Goal: Information Seeking & Learning: Check status

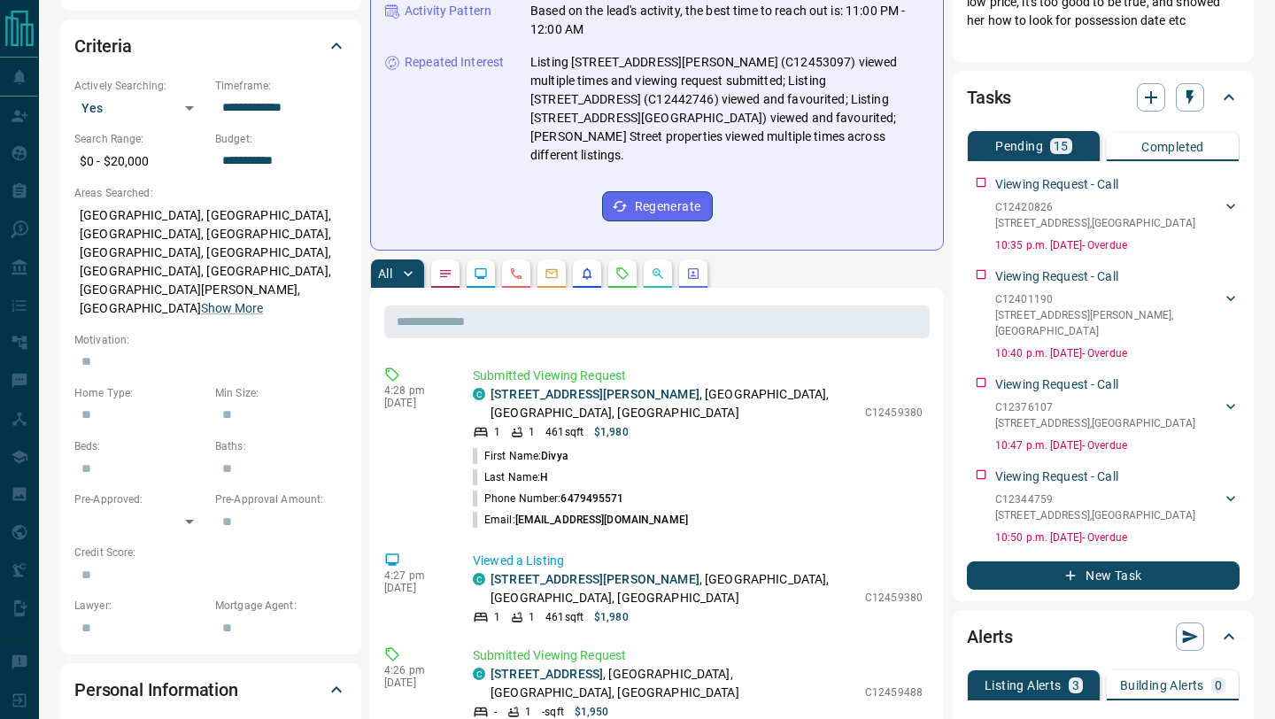
scroll to position [134, 0]
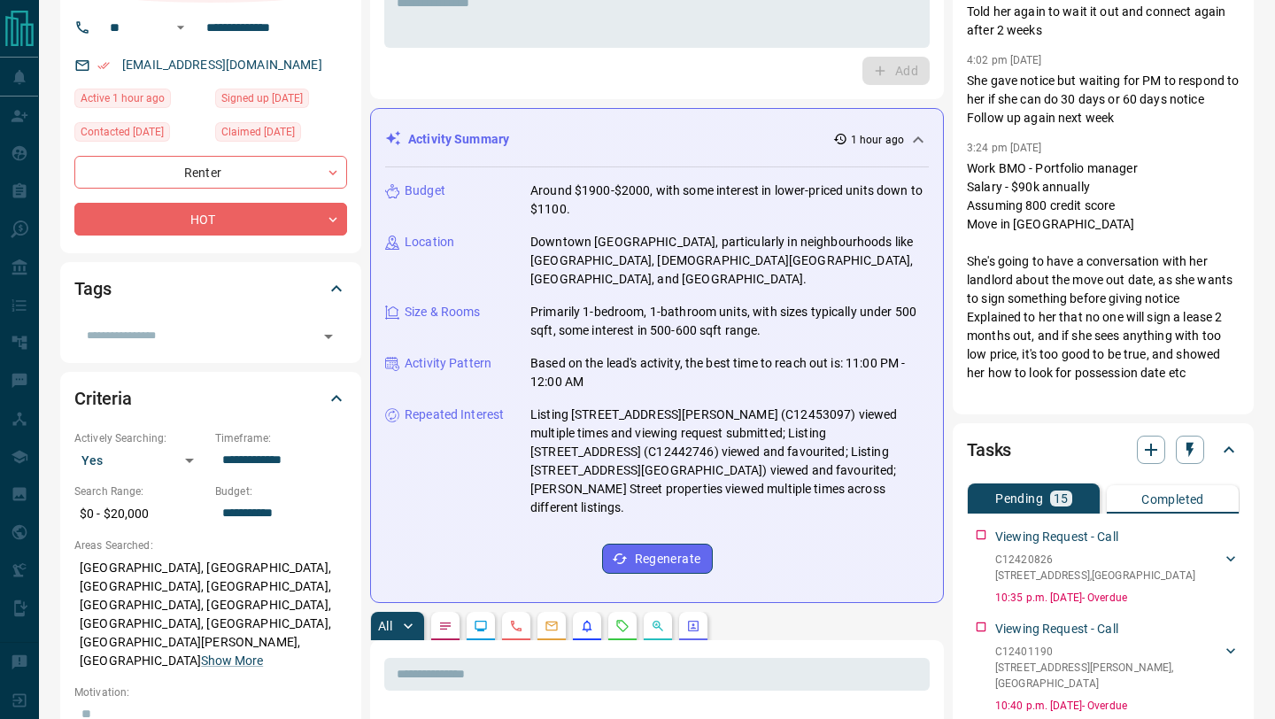
click at [862, 127] on div "Activity Summary 1 hour ago" at bounding box center [656, 139] width 543 height 33
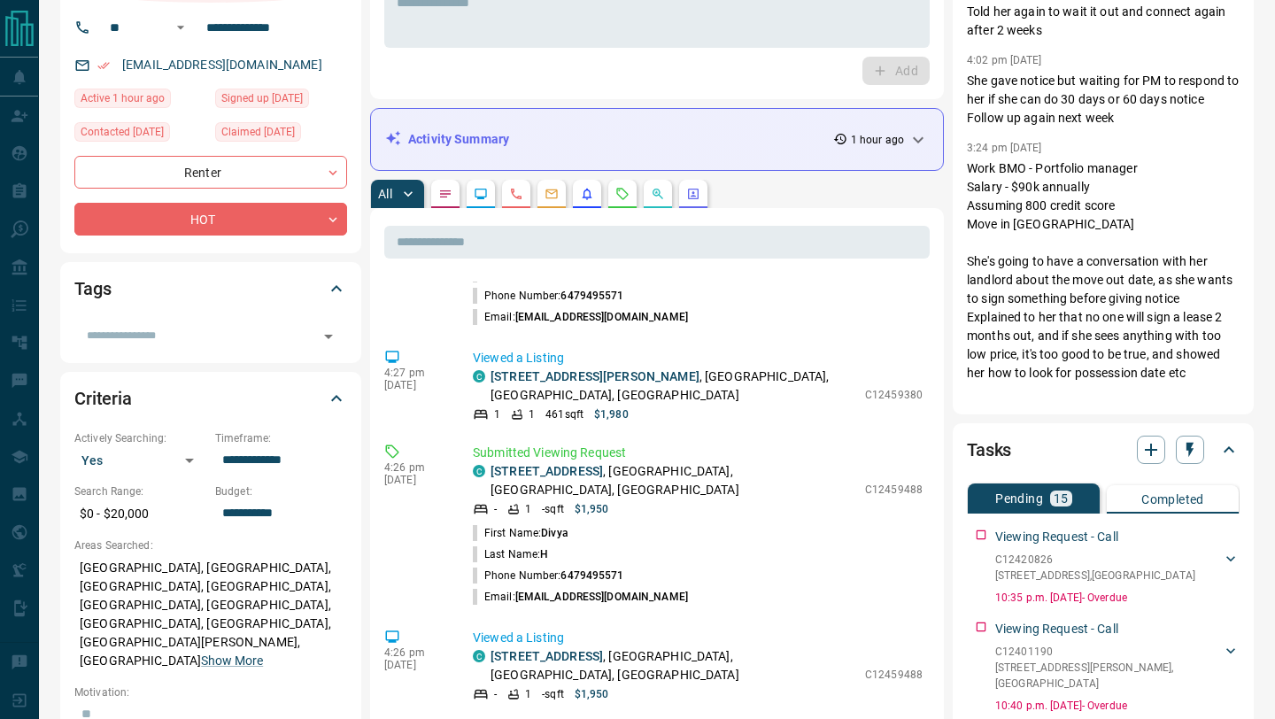
scroll to position [0, 0]
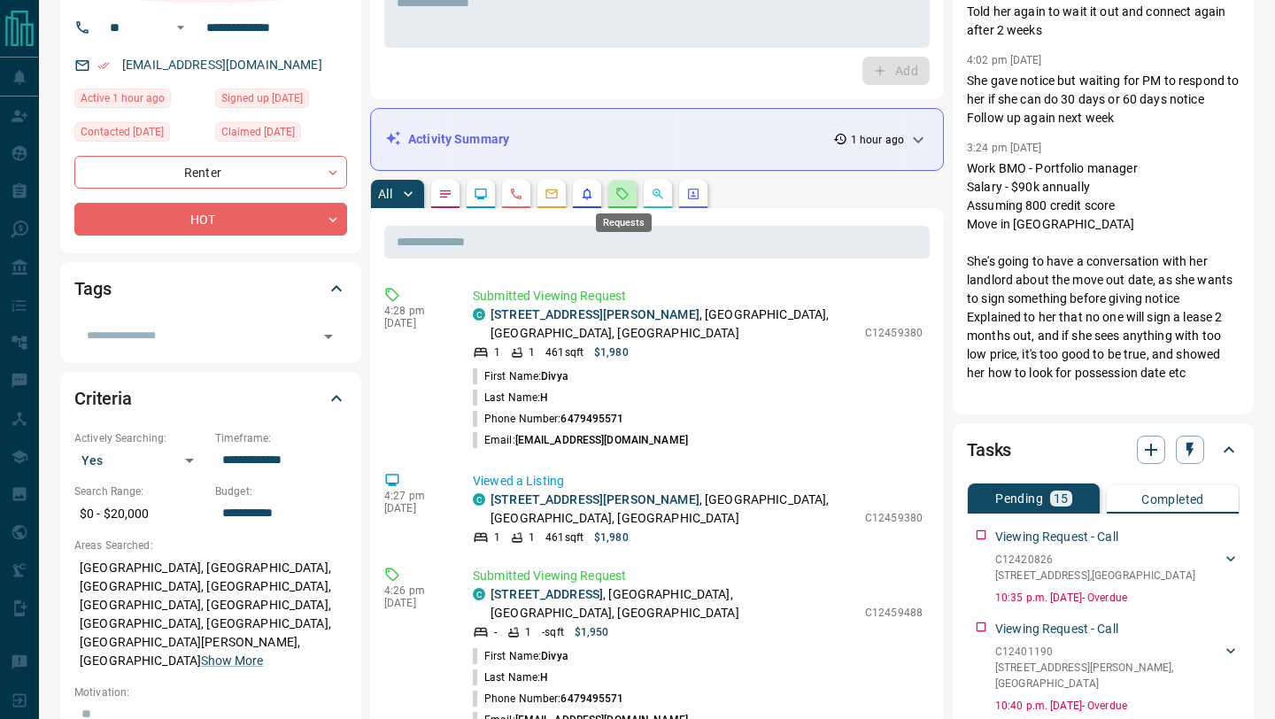
click at [625, 194] on icon "Requests" at bounding box center [622, 194] width 14 height 14
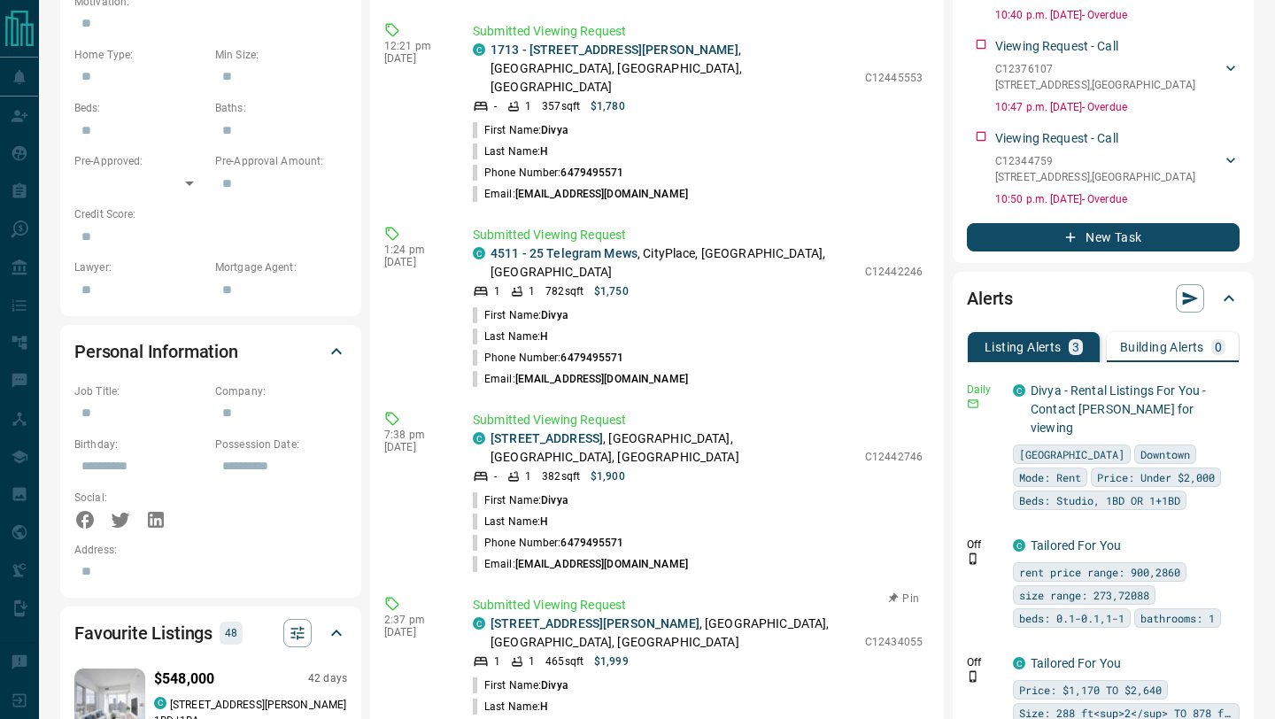
scroll to position [583, 0]
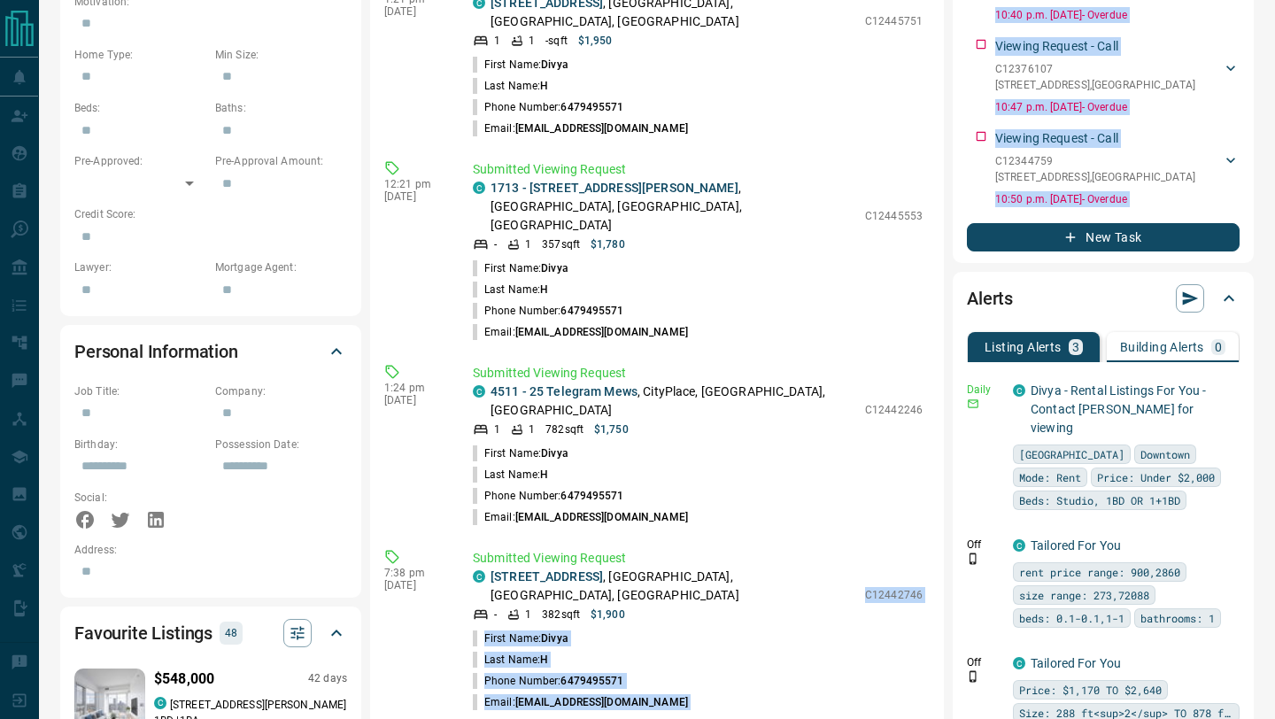
drag, startPoint x: 865, startPoint y: 382, endPoint x: 967, endPoint y: 380, distance: 102.7
click at [967, 380] on div "Timeline Campaigns Add Note Send Email Send Text Log Call * ​ Add Activity Summ…" at bounding box center [811, 109] width 883 height 1831
click at [967, 380] on div "Daily C Divya - Rental Listings For You - Contact [PERSON_NAME] for viewing [GE…" at bounding box center [1103, 446] width 273 height 141
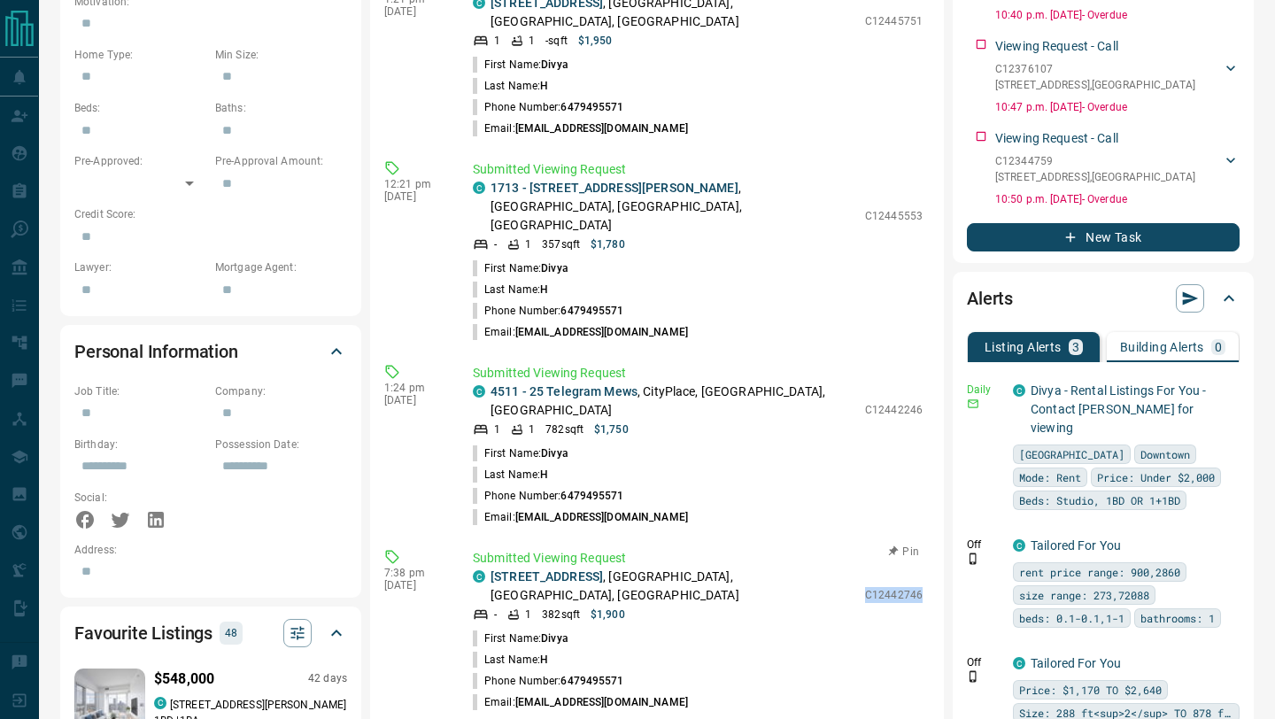
drag, startPoint x: 866, startPoint y: 380, endPoint x: 921, endPoint y: 381, distance: 55.8
click at [921, 567] on div "C [STREET_ADDRESS] - 1 382 sqft $1,900 C12442746" at bounding box center [698, 594] width 450 height 55
copy p "C12442746"
drag, startPoint x: 868, startPoint y: 213, endPoint x: 939, endPoint y: 215, distance: 70.8
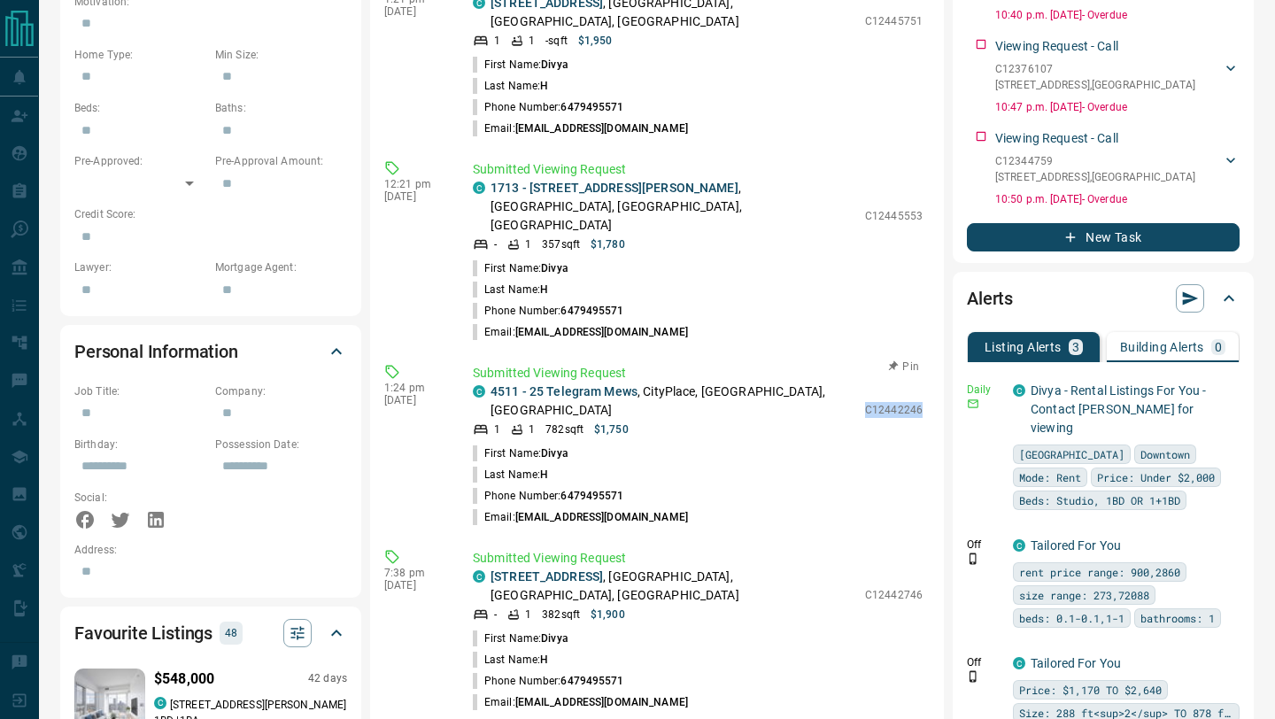
click at [939, 215] on div "​ 4:28 pm [DATE] Submitted Viewing Request C [STREET_ADDRESS][PERSON_NAME] 1 1 …" at bounding box center [657, 271] width 574 height 1507
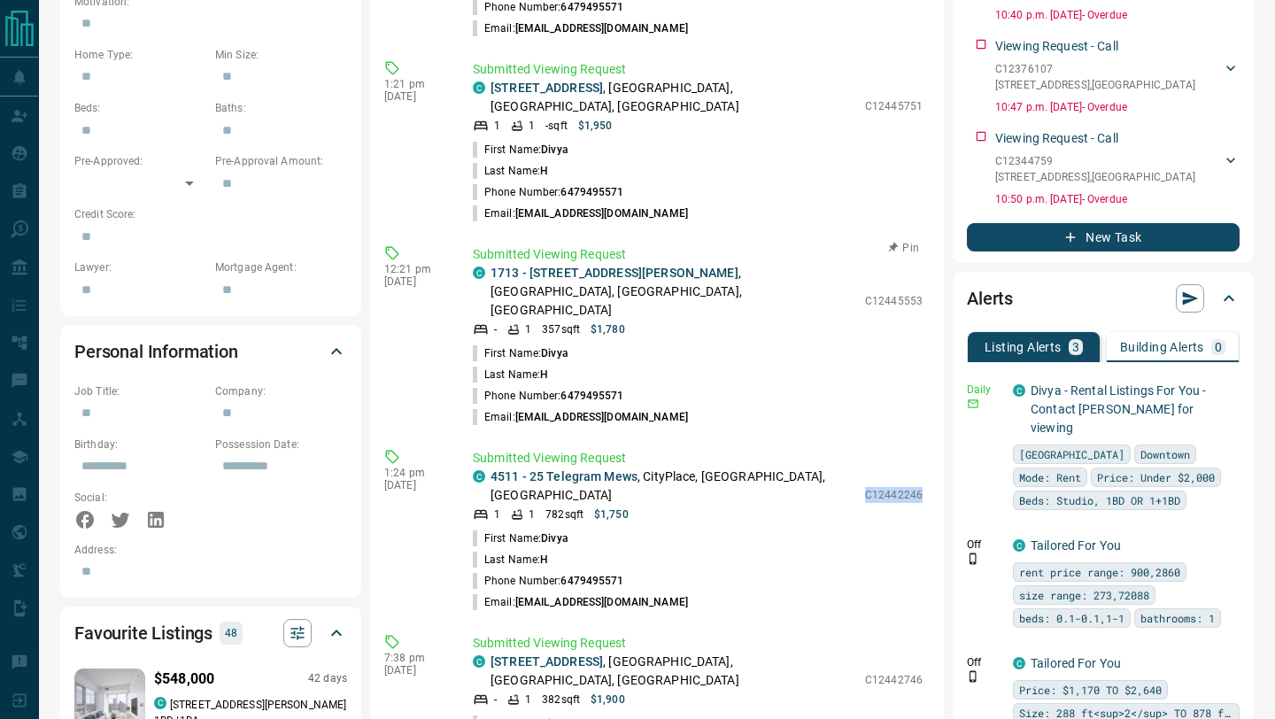
scroll to position [485, 0]
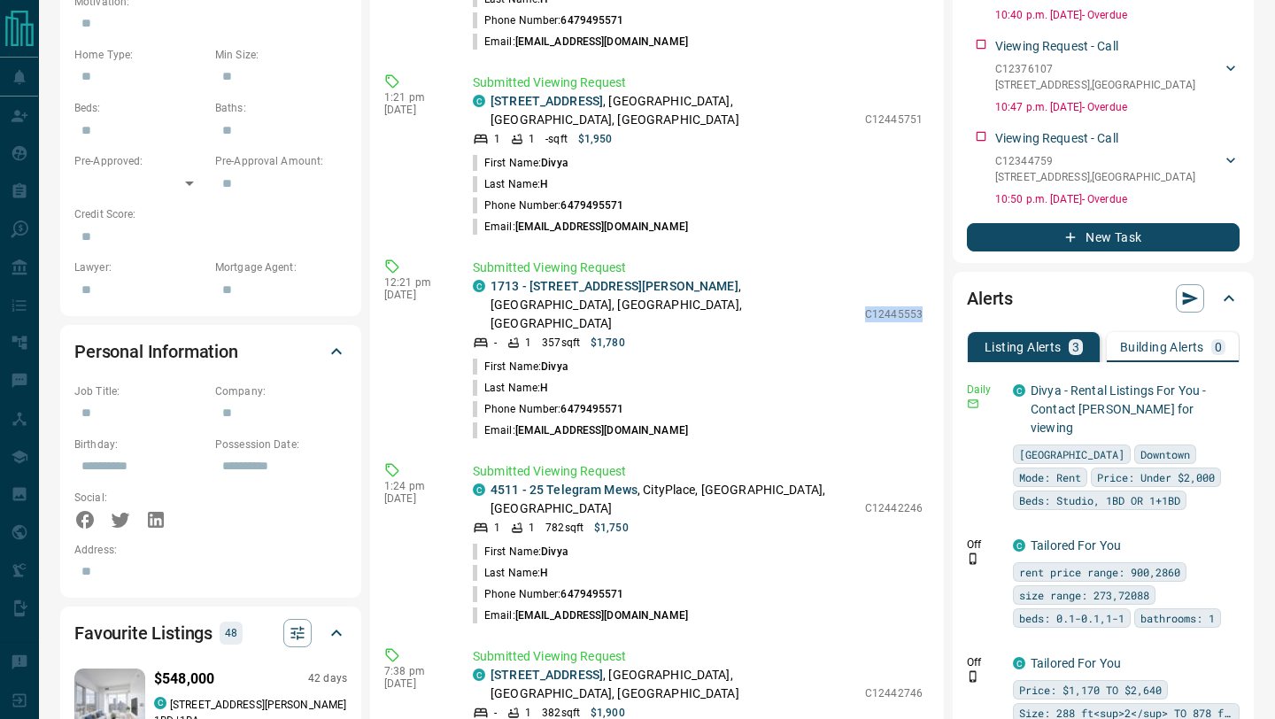
drag, startPoint x: 867, startPoint y: 147, endPoint x: 934, endPoint y: 148, distance: 66.4
click at [934, 148] on div "​ 4:28 pm [DATE] Submitted Viewing Request C [STREET_ADDRESS][PERSON_NAME] 1 1 …" at bounding box center [657, 271] width 574 height 1507
copy p "C12445553"
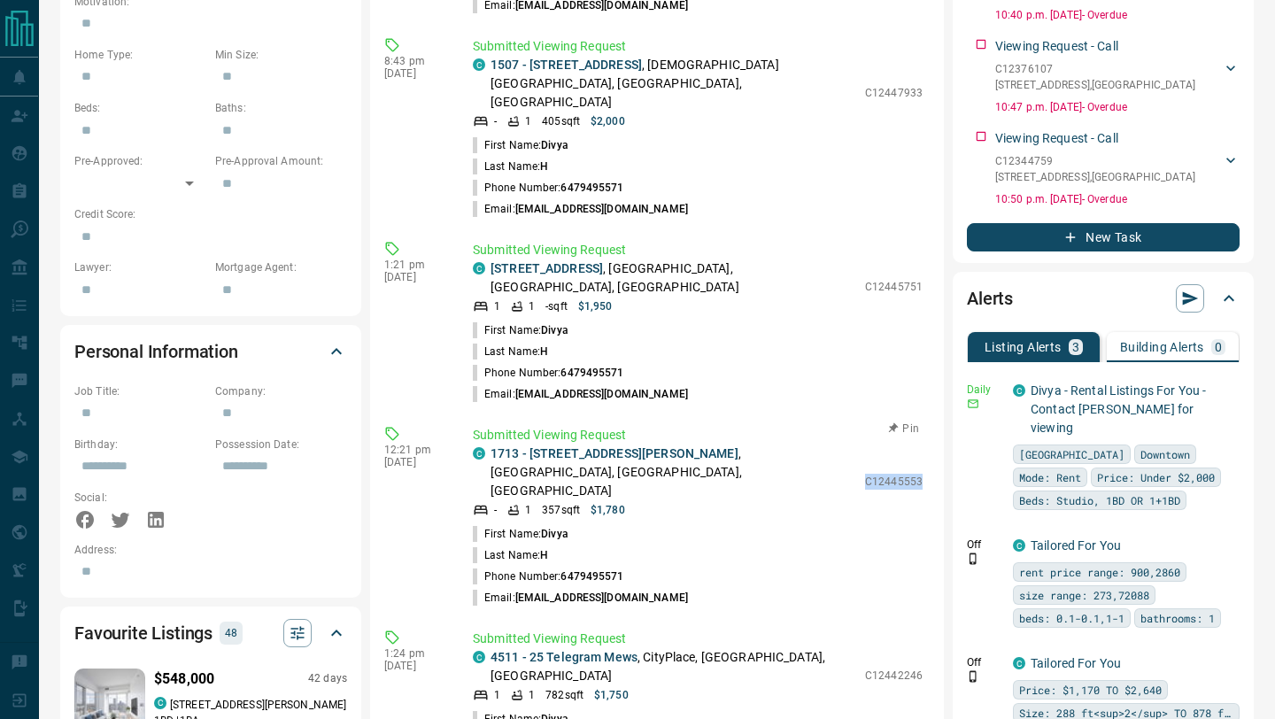
scroll to position [304, 0]
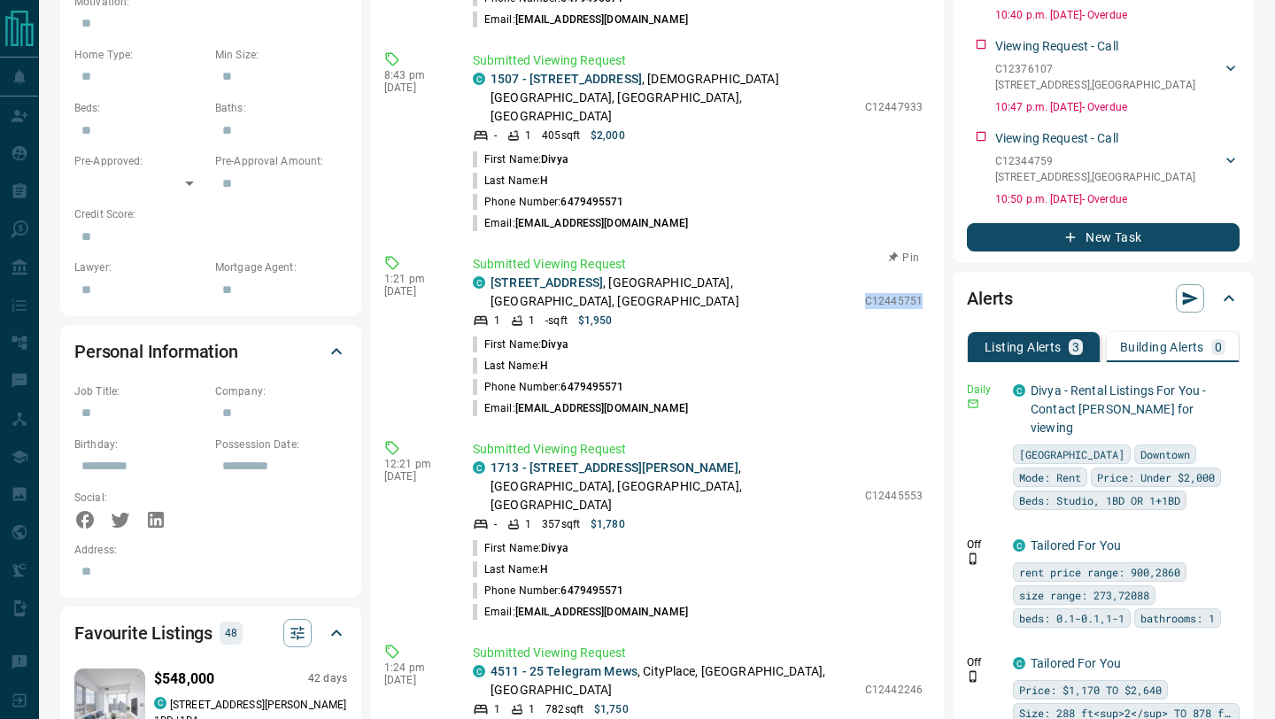
drag, startPoint x: 868, startPoint y: 162, endPoint x: 927, endPoint y: 163, distance: 58.4
click at [927, 255] on div "Submitted Viewing Request C [STREET_ADDRESS] 1 1 - sqft $1,950 C12445751 First …" at bounding box center [701, 337] width 457 height 164
copy p "C12445751"
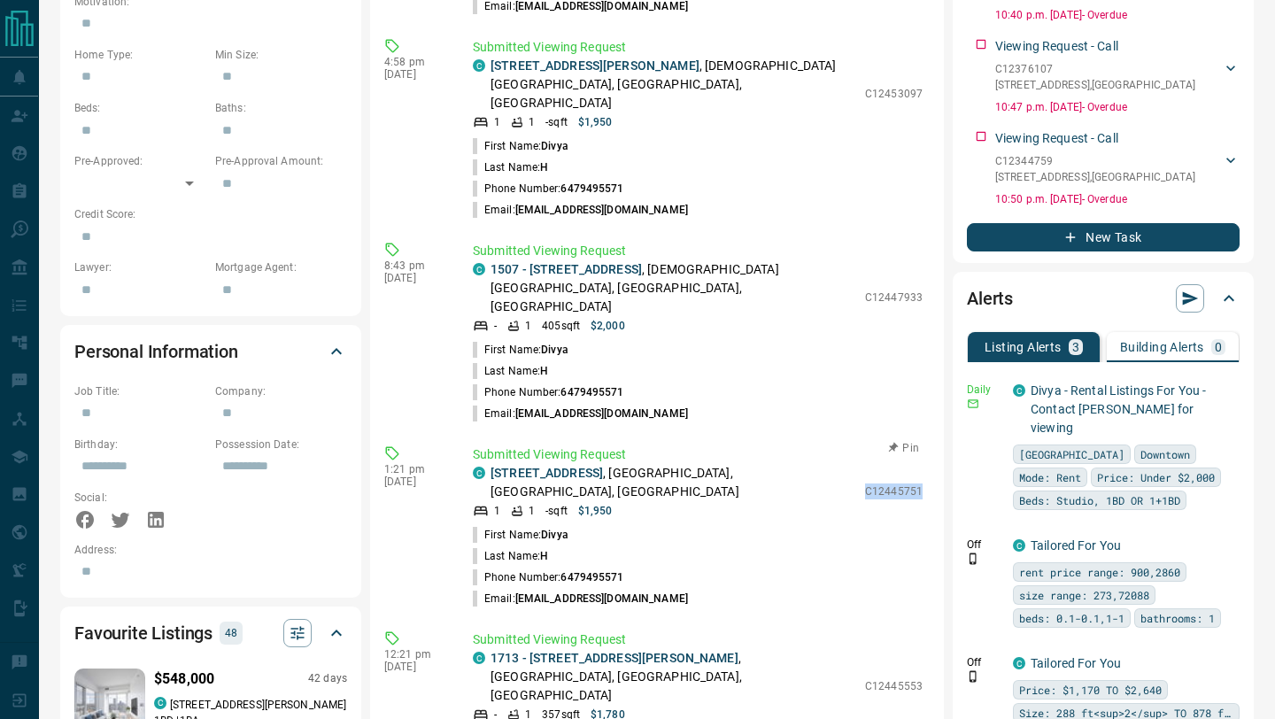
scroll to position [104, 0]
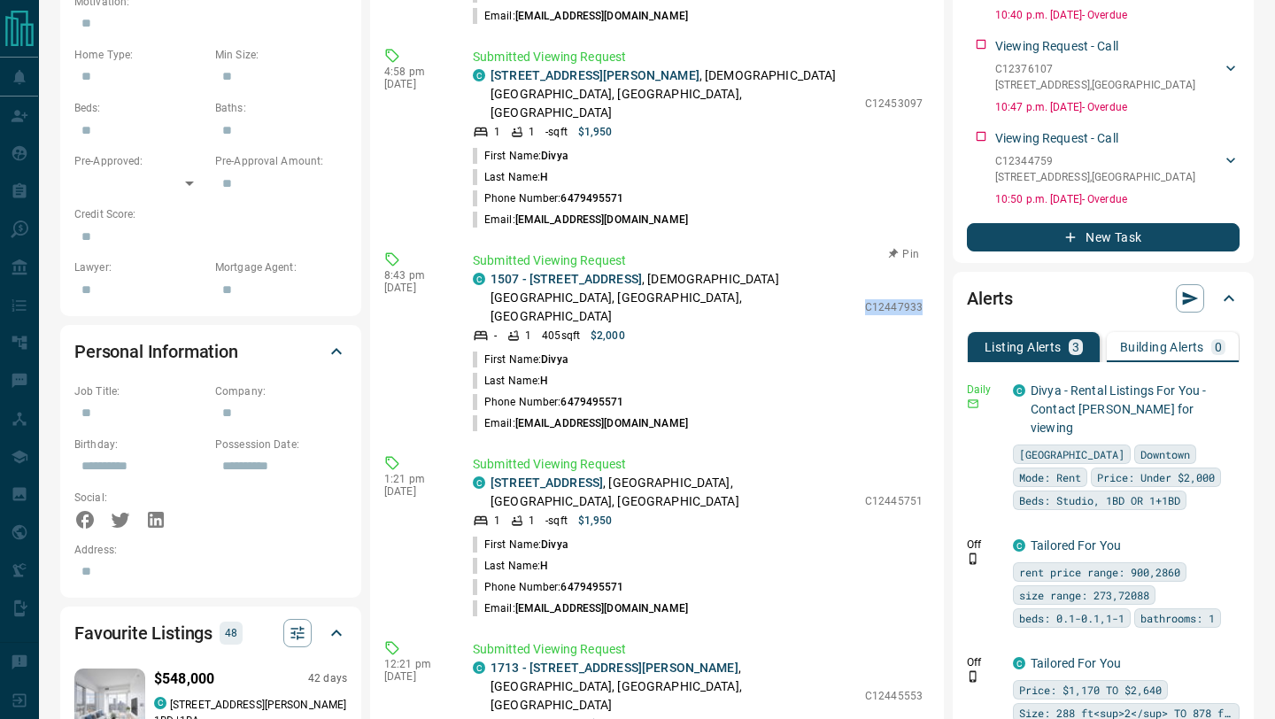
drag, startPoint x: 866, startPoint y: 196, endPoint x: 934, endPoint y: 201, distance: 68.3
click at [934, 201] on div "​ 4:28 pm [DATE] Submitted Viewing Request C [STREET_ADDRESS][PERSON_NAME] 1 1 …" at bounding box center [657, 271] width 574 height 1507
copy p "C12447933"
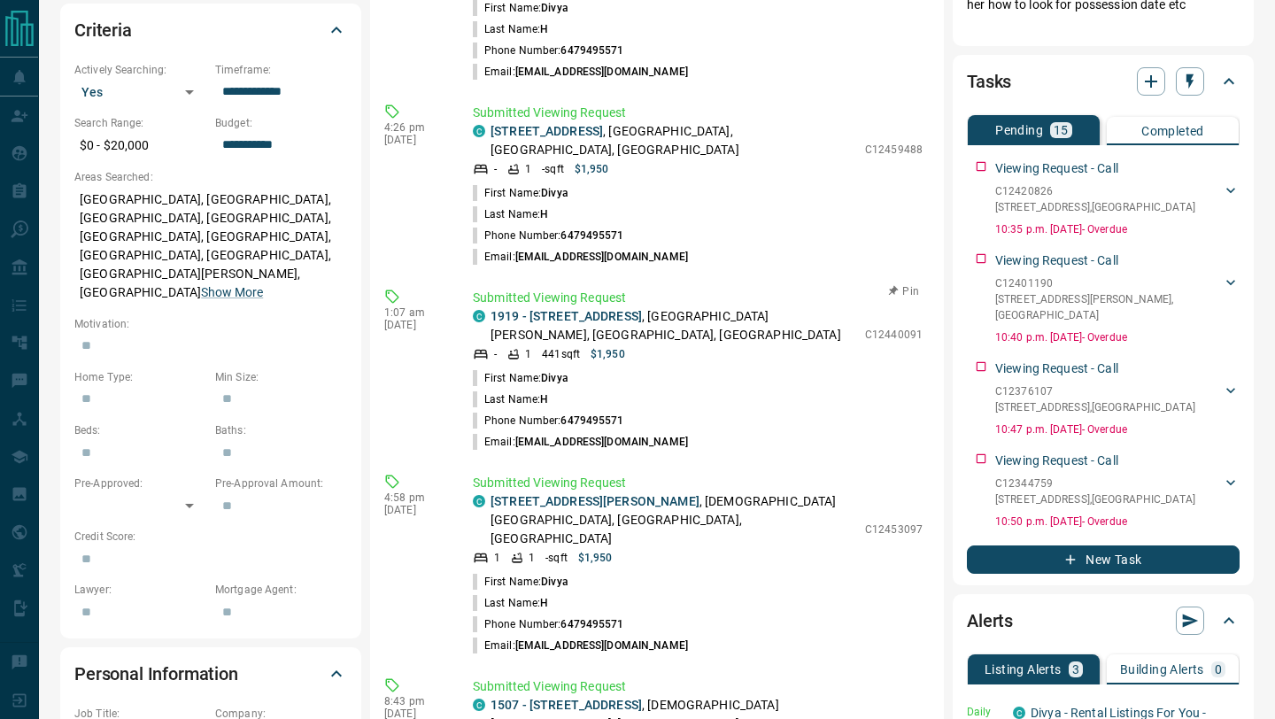
scroll to position [491, 0]
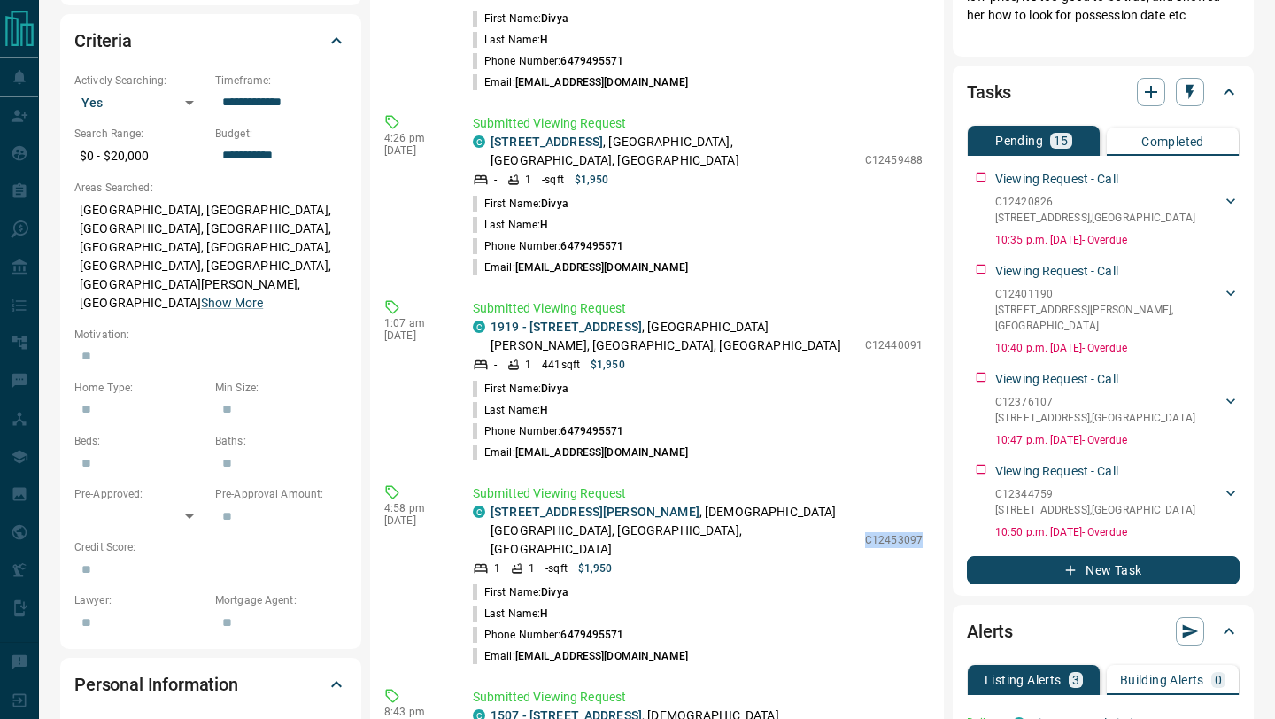
drag, startPoint x: 867, startPoint y: 466, endPoint x: 929, endPoint y: 466, distance: 62.8
click at [929, 466] on div "​ 4:28 pm [DATE] Submitted Viewing Request C [STREET_ADDRESS][PERSON_NAME] 1 1 …" at bounding box center [657, 603] width 574 height 1507
copy p "C12453097"
drag, startPoint x: 869, startPoint y: 300, endPoint x: 920, endPoint y: 302, distance: 50.5
click at [920, 337] on p "C12440091" at bounding box center [894, 345] width 58 height 16
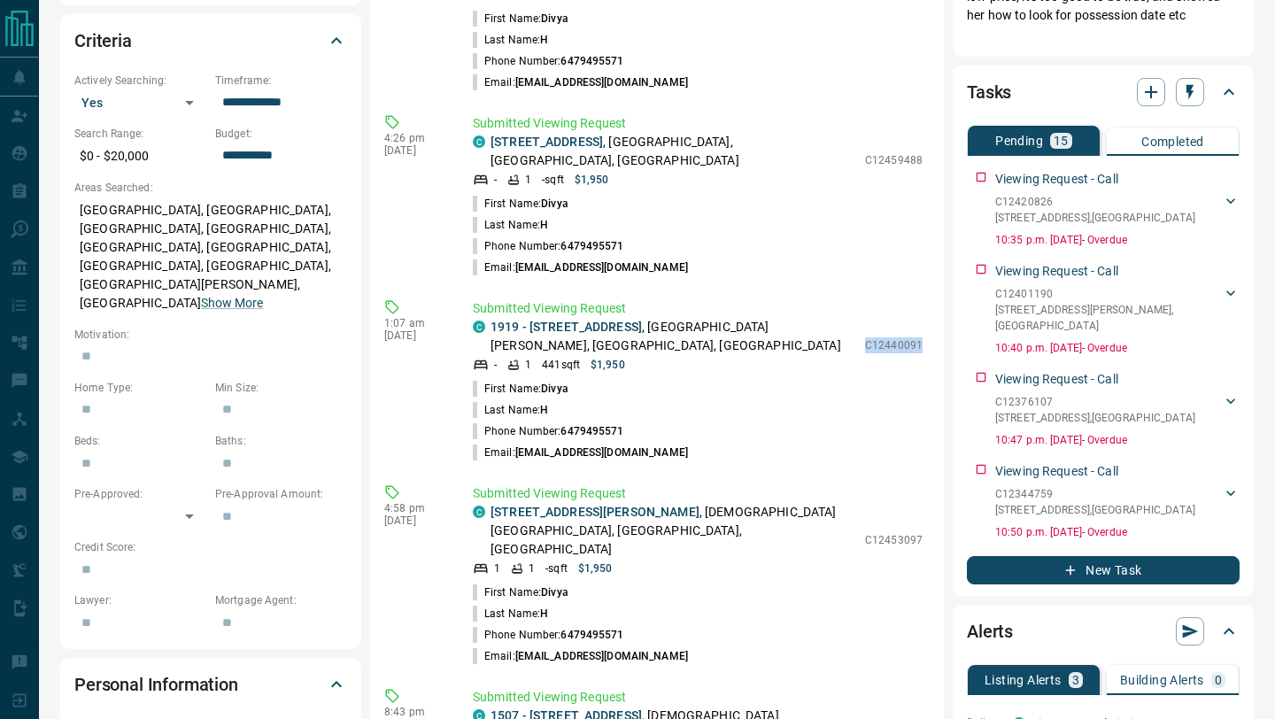
copy p "C12440091"
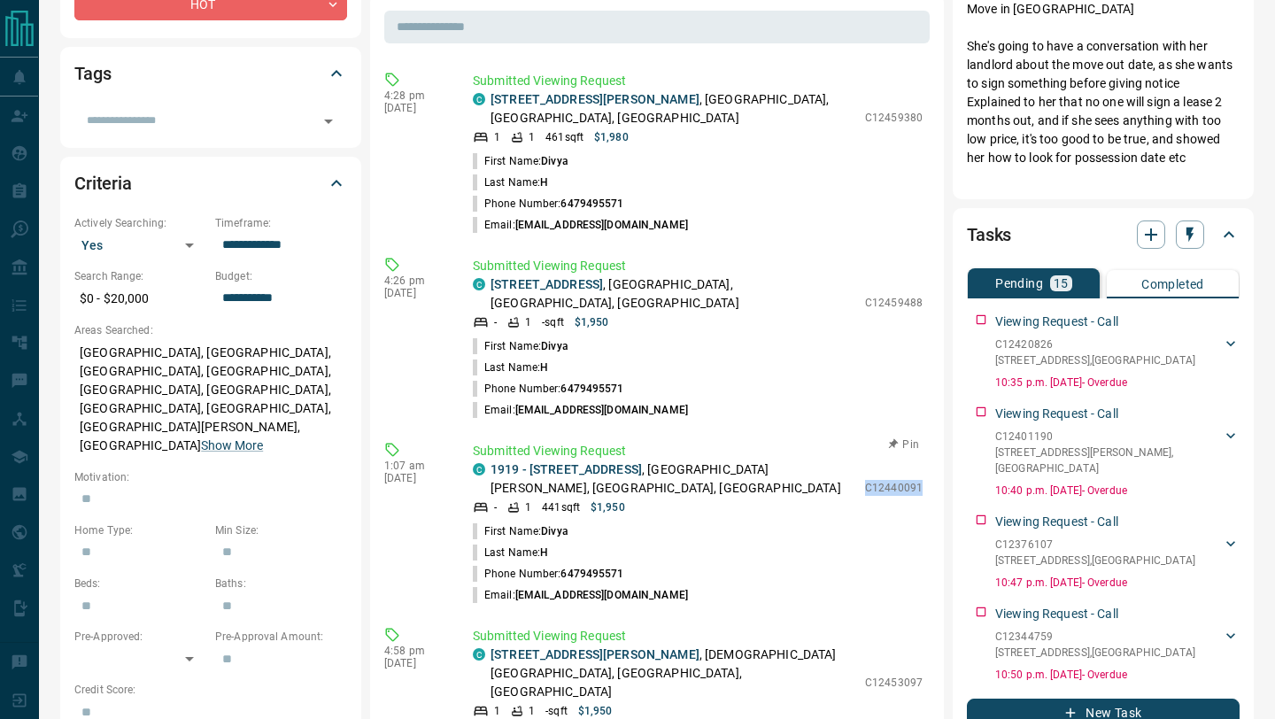
scroll to position [342, 0]
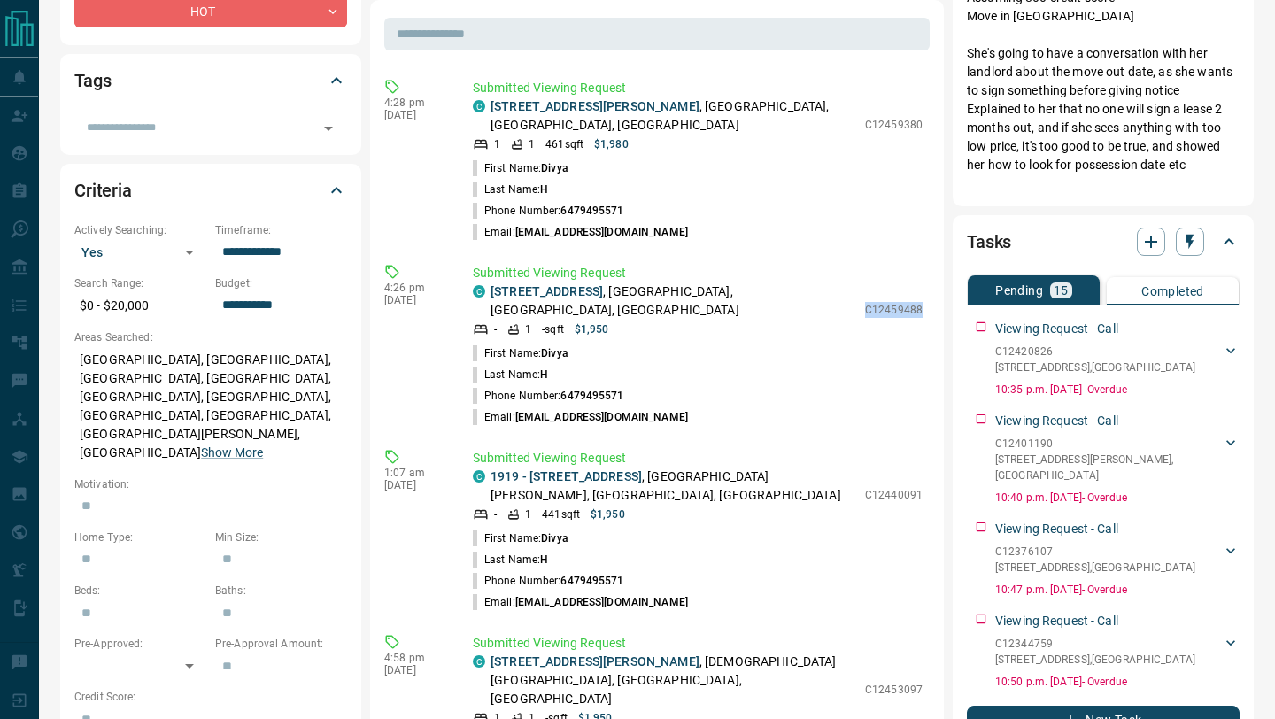
drag, startPoint x: 867, startPoint y: 279, endPoint x: 946, endPoint y: 285, distance: 79.9
click at [946, 285] on div "Timeline Campaigns Add Note Send Email Send Text Log Call * ​ Add Activity Summ…" at bounding box center [811, 591] width 883 height 1831
copy p "C12459488"
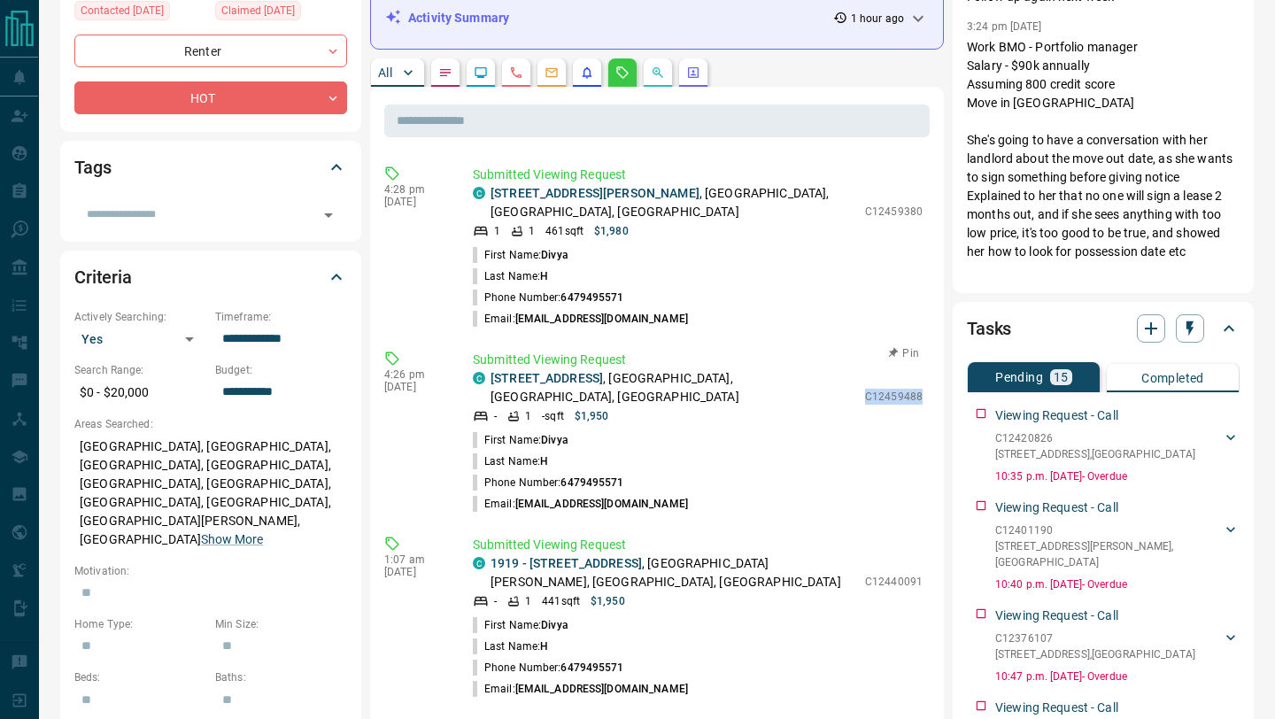
scroll to position [254, 0]
drag, startPoint x: 868, startPoint y: 201, endPoint x: 933, endPoint y: 202, distance: 64.6
copy p "C12459380"
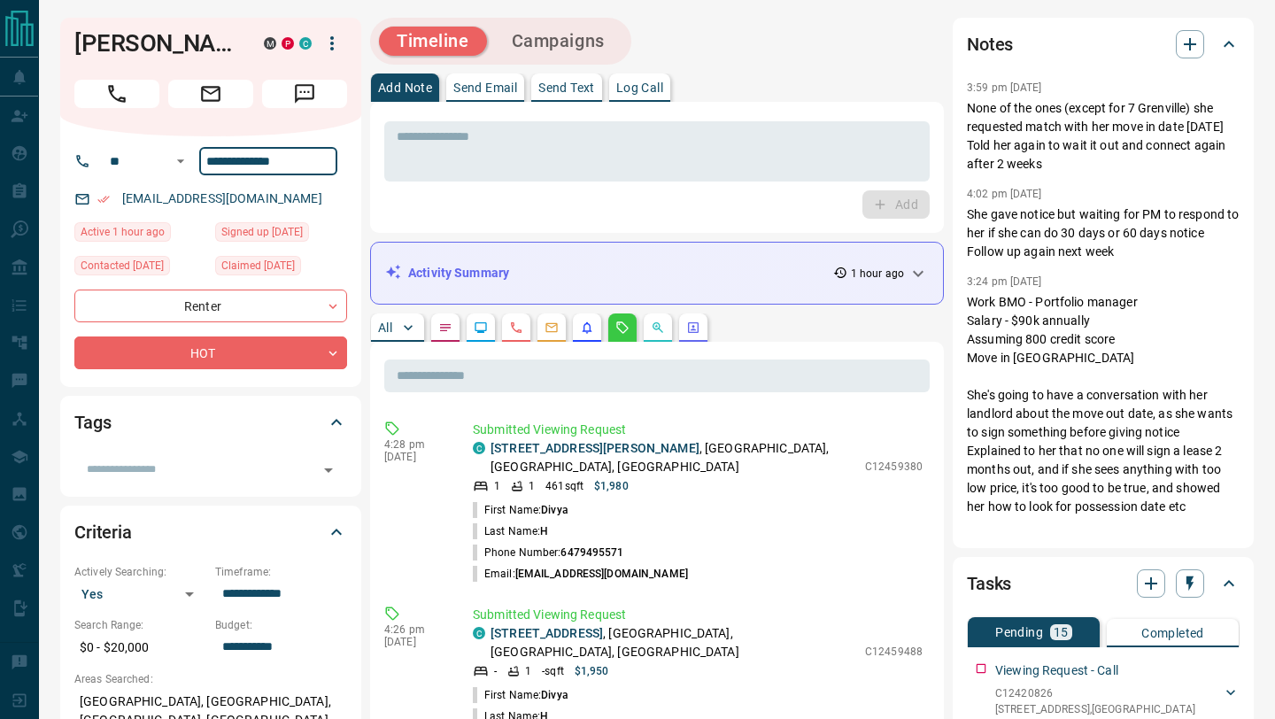
click at [316, 161] on input "**********" at bounding box center [268, 161] width 138 height 28
